Goal: Book appointment/travel/reservation

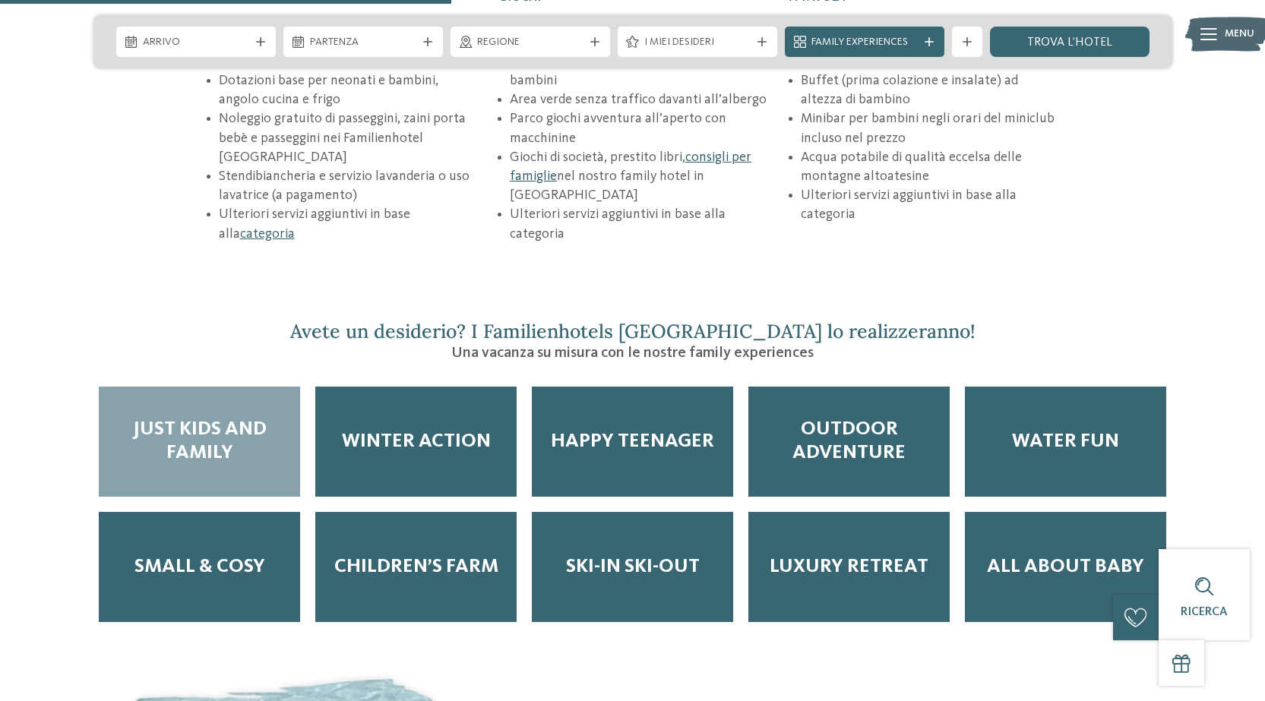
scroll to position [2355, 0]
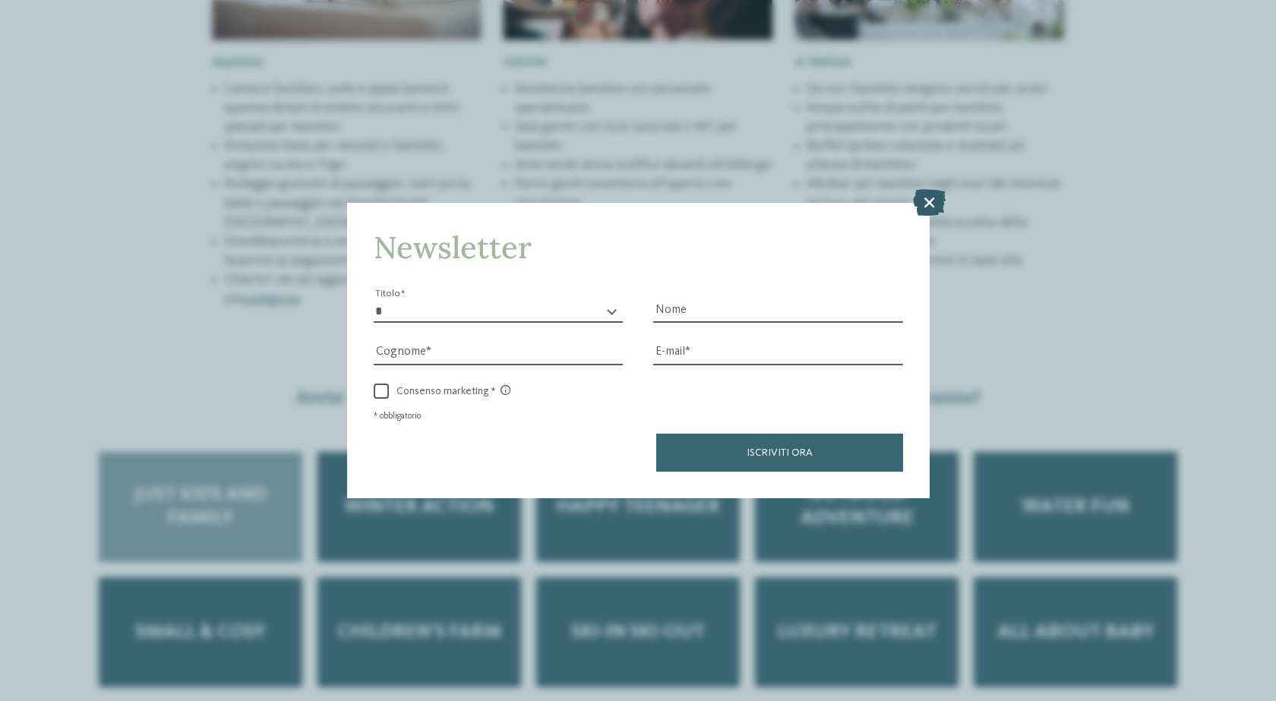
click at [934, 195] on icon at bounding box center [929, 202] width 33 height 27
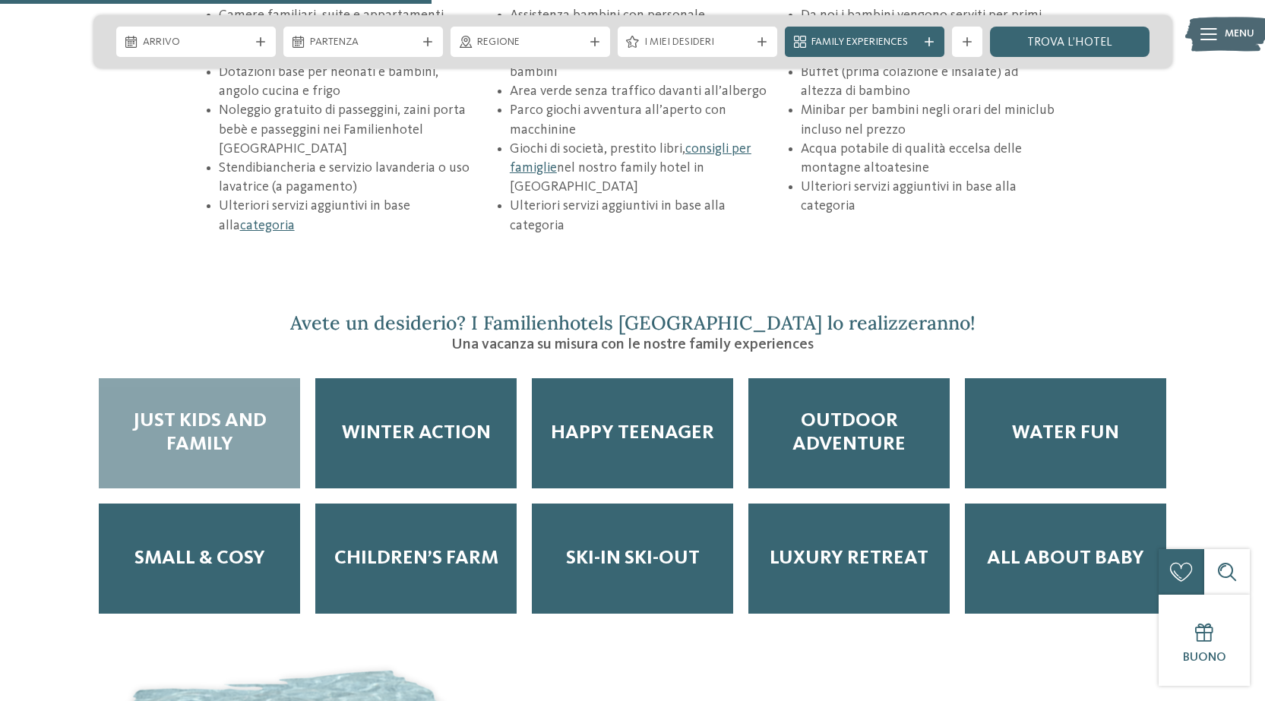
scroll to position [2431, 0]
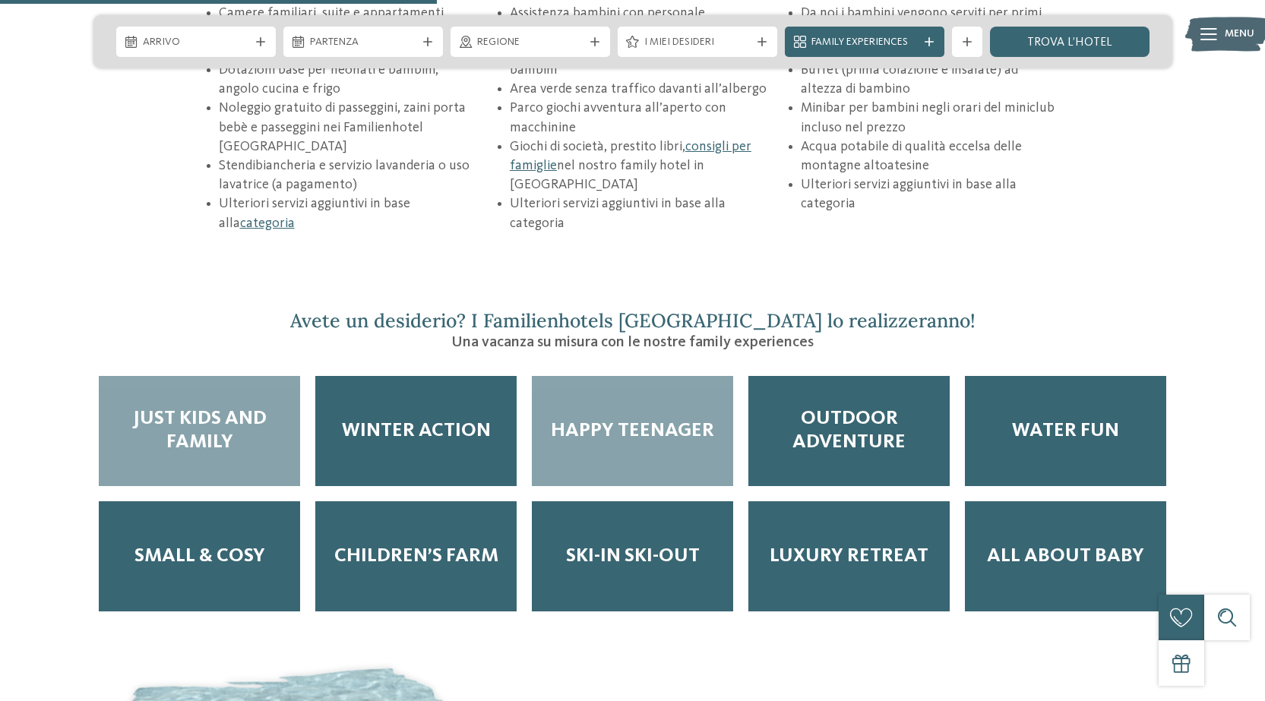
click at [576, 402] on div "Happy teenager" at bounding box center [632, 431] width 201 height 110
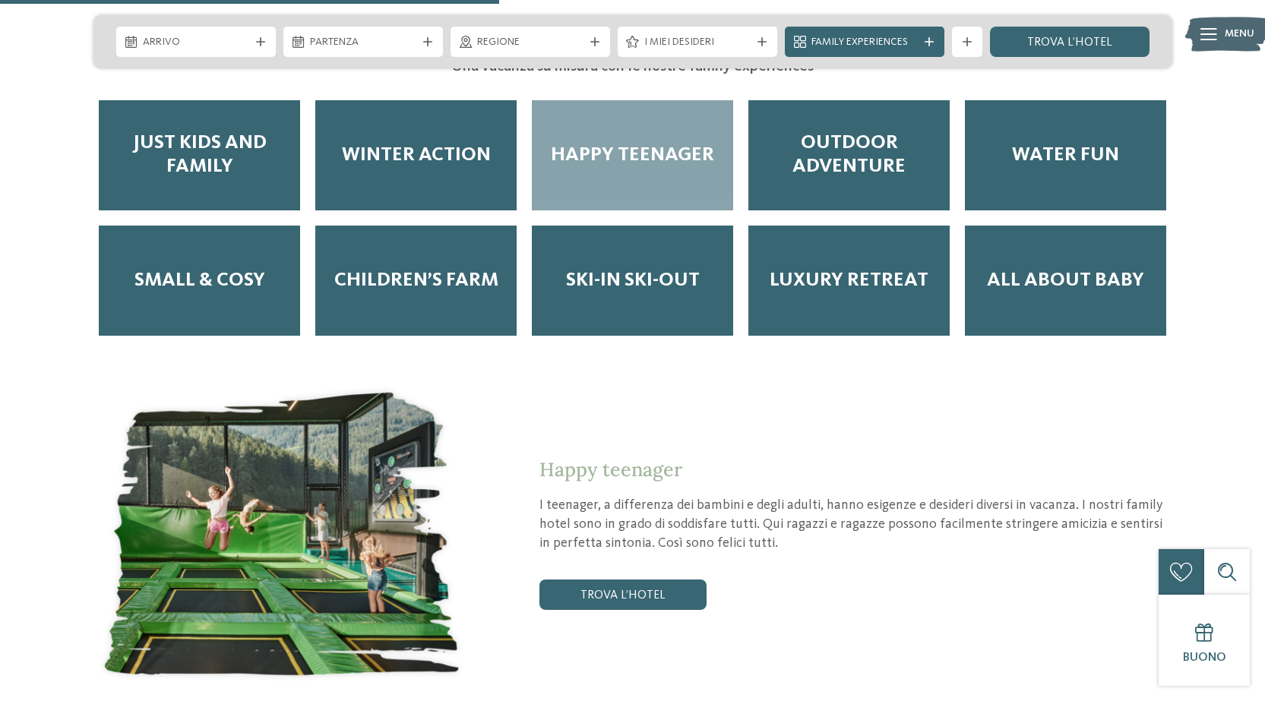
scroll to position [2659, 0]
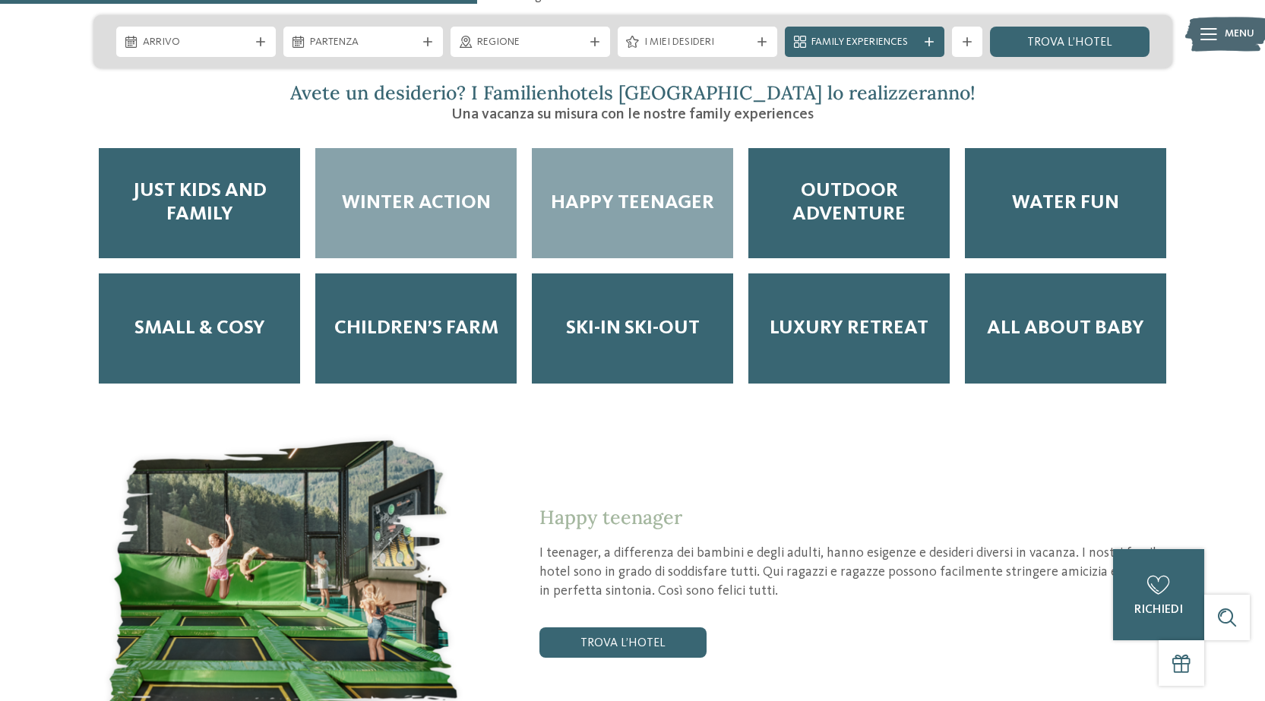
click at [463, 148] on div "Winter Action" at bounding box center [415, 203] width 201 height 110
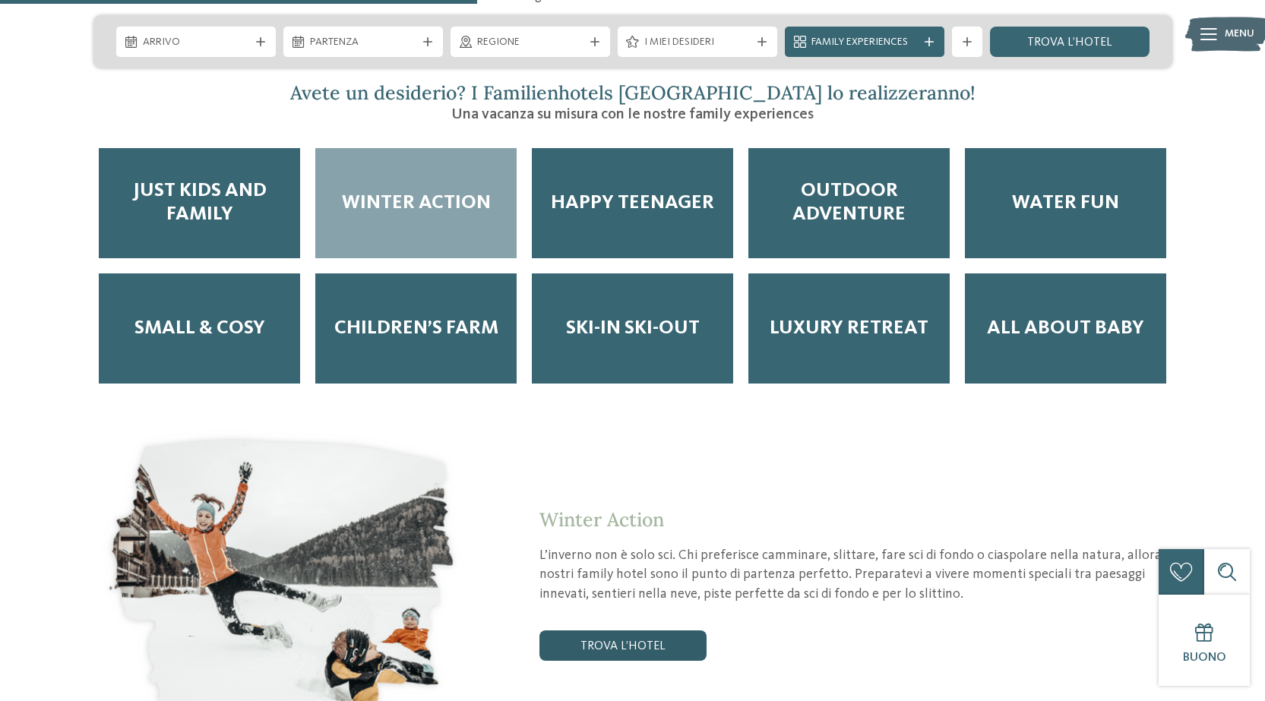
click at [634, 631] on link "trova l’hotel" at bounding box center [622, 646] width 167 height 30
